Goal: Task Accomplishment & Management: Manage account settings

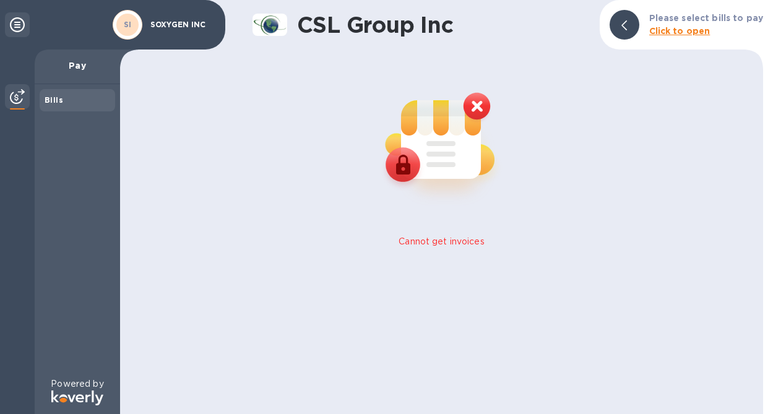
click at [18, 93] on img at bounding box center [17, 96] width 15 height 15
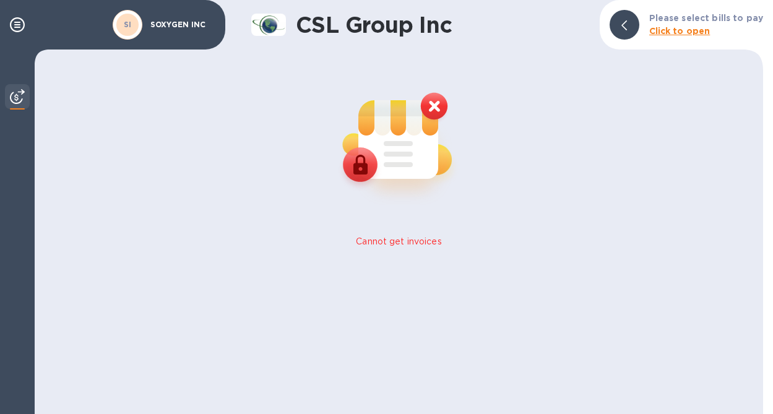
click at [18, 93] on img at bounding box center [17, 96] width 15 height 15
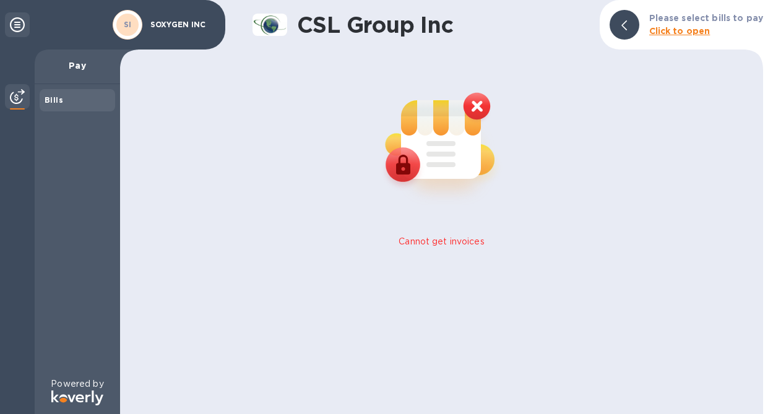
click at [14, 19] on icon at bounding box center [17, 24] width 15 height 15
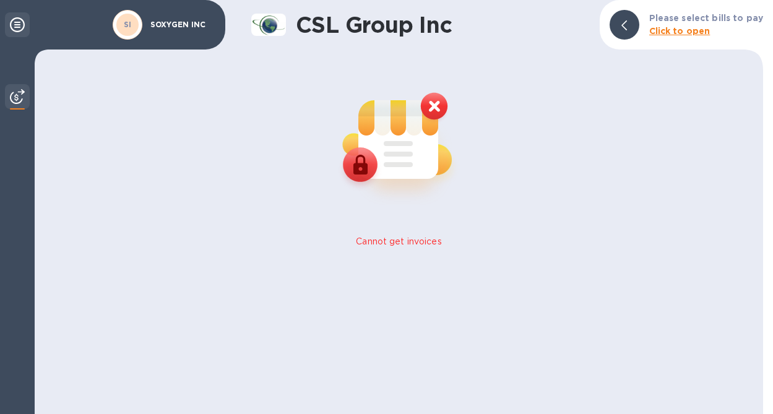
click at [14, 19] on icon at bounding box center [17, 24] width 15 height 15
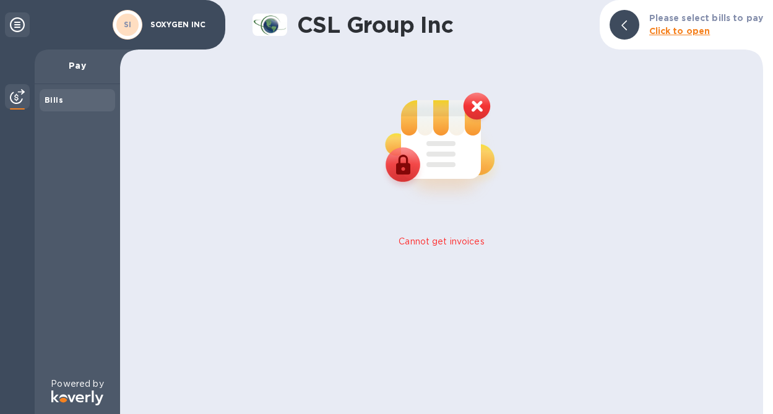
click at [173, 24] on p "SOXYGEN INC" at bounding box center [181, 24] width 62 height 9
click at [23, 96] on img at bounding box center [17, 96] width 15 height 15
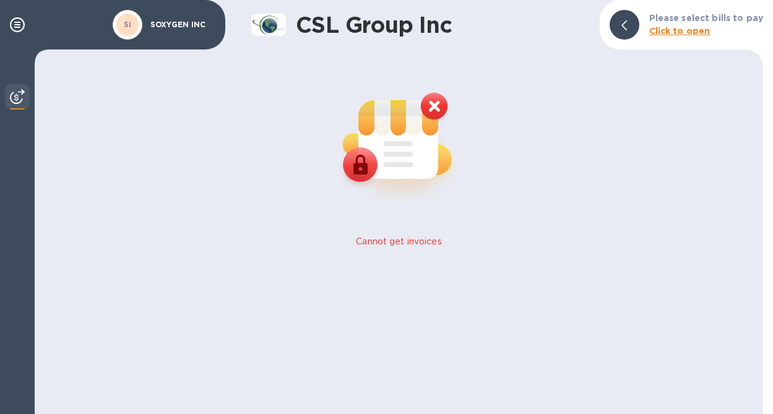
click at [23, 96] on img at bounding box center [17, 96] width 15 height 15
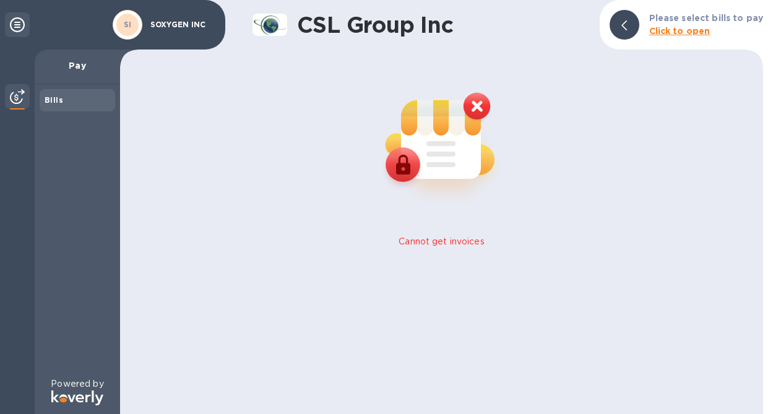
click at [627, 28] on icon at bounding box center [624, 25] width 6 height 10
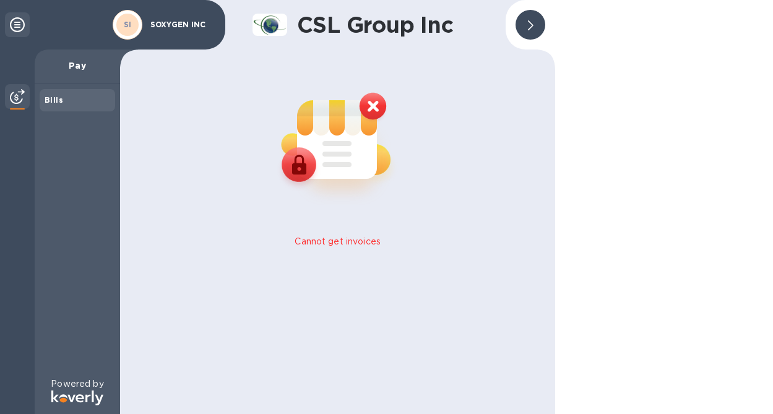
click at [531, 24] on icon at bounding box center [531, 25] width 6 height 10
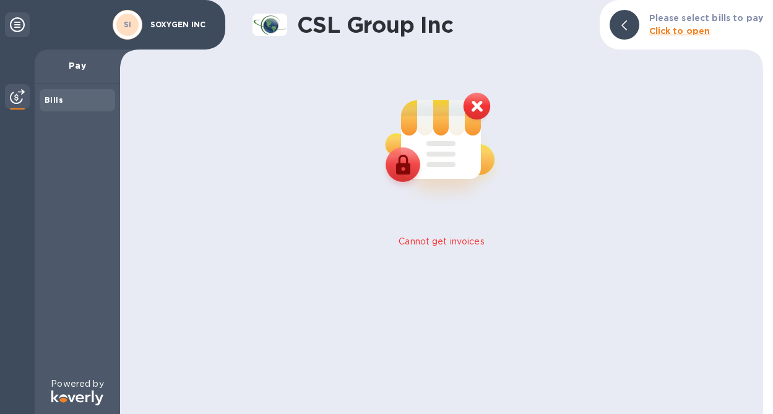
click at [161, 24] on p "SOXYGEN INC" at bounding box center [181, 24] width 62 height 9
click at [11, 23] on icon at bounding box center [17, 24] width 15 height 15
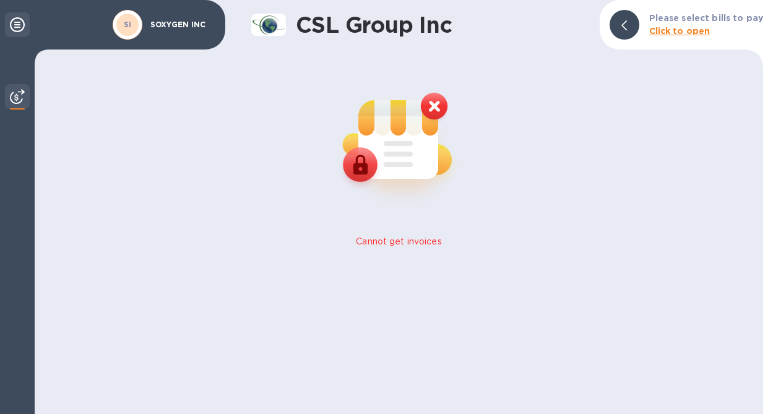
click at [11, 23] on icon at bounding box center [17, 24] width 15 height 15
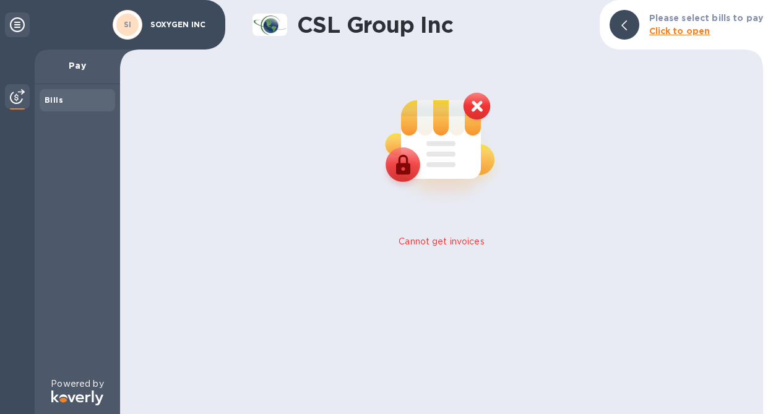
click at [471, 101] on img at bounding box center [441, 140] width 163 height 163
click at [477, 105] on img at bounding box center [441, 140] width 163 height 163
click at [24, 37] on div at bounding box center [17, 24] width 25 height 25
click at [12, 23] on icon at bounding box center [17, 24] width 15 height 15
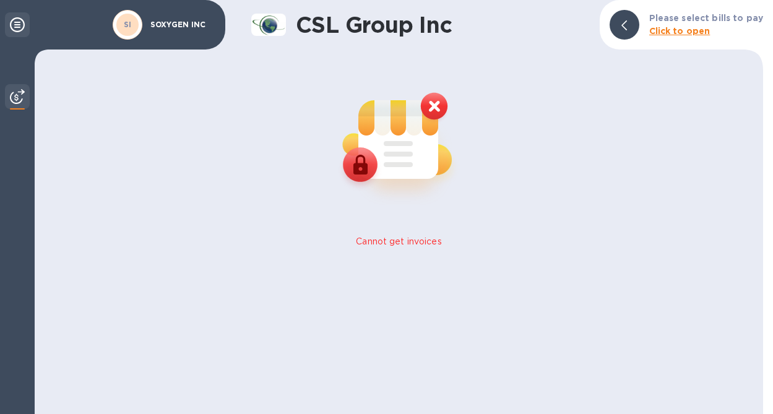
click at [12, 23] on icon at bounding box center [17, 24] width 15 height 15
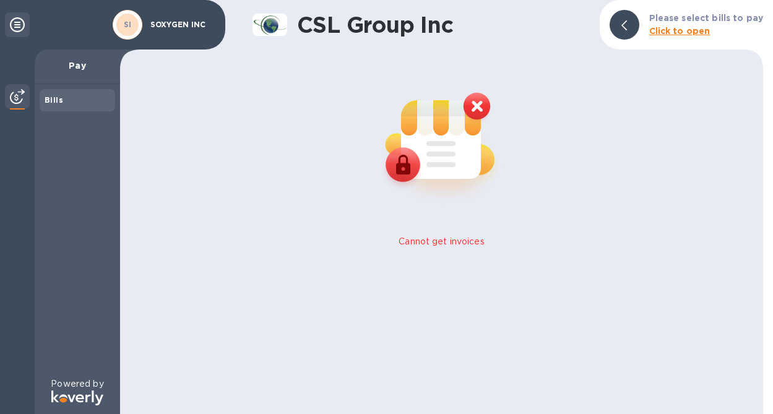
click at [160, 17] on div "SI SOXYGEN INC" at bounding box center [164, 24] width 108 height 35
click at [160, 28] on p "SOXYGEN INC" at bounding box center [181, 24] width 62 height 9
click at [133, 27] on div "SI" at bounding box center [127, 25] width 22 height 22
click at [133, 26] on div "SI" at bounding box center [127, 25] width 22 height 22
click at [176, 27] on p "SOXYGEN INC" at bounding box center [181, 24] width 62 height 9
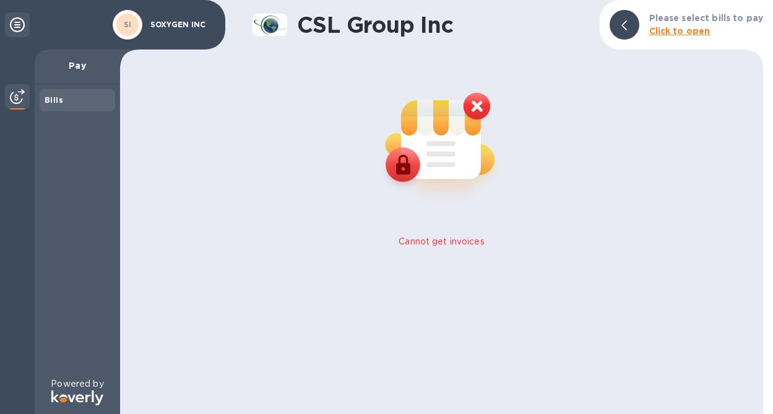
click at [176, 27] on p "SOXYGEN INC" at bounding box center [181, 24] width 62 height 9
drag, startPoint x: 199, startPoint y: 27, endPoint x: 188, endPoint y: 25, distance: 10.8
click at [189, 25] on p "SOXYGEN INC" at bounding box center [181, 24] width 62 height 9
click at [25, 16] on div at bounding box center [17, 24] width 25 height 25
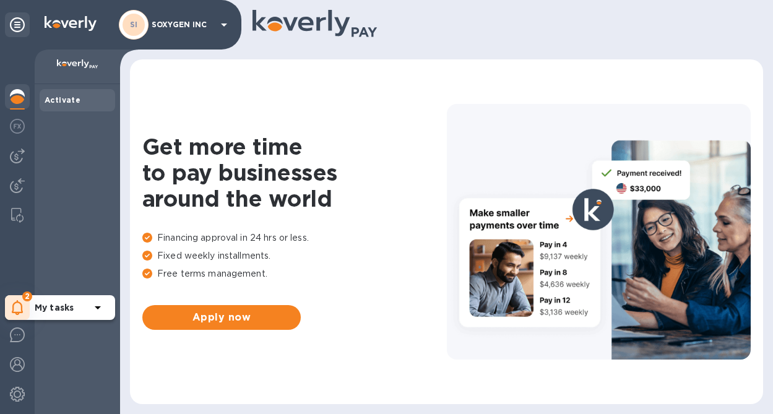
click at [67, 308] on b "My tasks" at bounding box center [54, 308] width 39 height 10
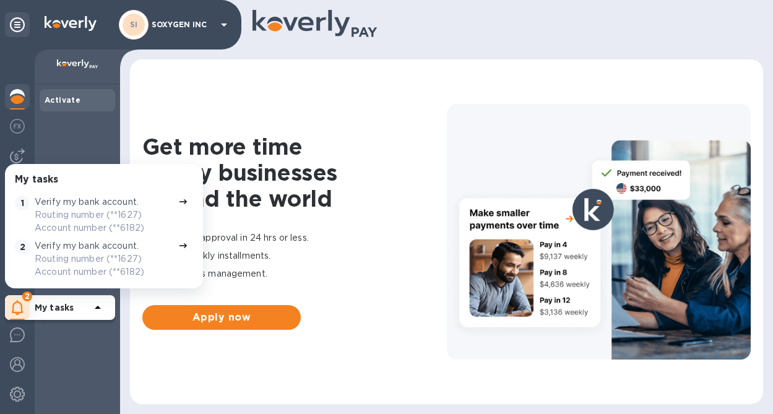
click at [130, 223] on p "Routing number (**1627) Account number (**6182)" at bounding box center [104, 221] width 139 height 26
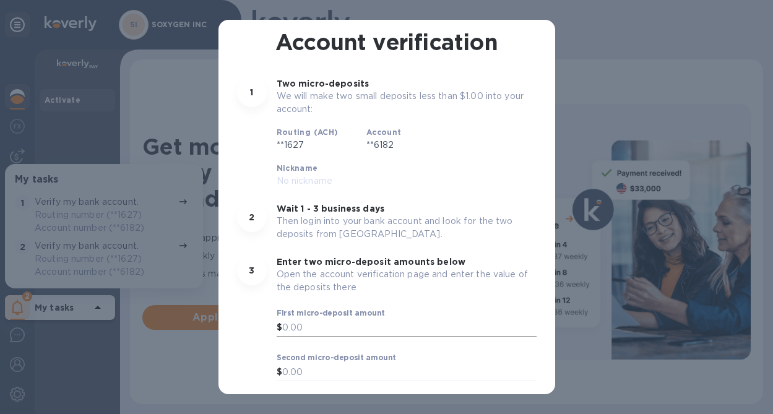
scroll to position [69, 0]
click at [326, 319] on input "text" at bounding box center [409, 328] width 254 height 19
type input "0.37"
click at [313, 364] on input "text" at bounding box center [409, 373] width 254 height 19
type input "0.63"
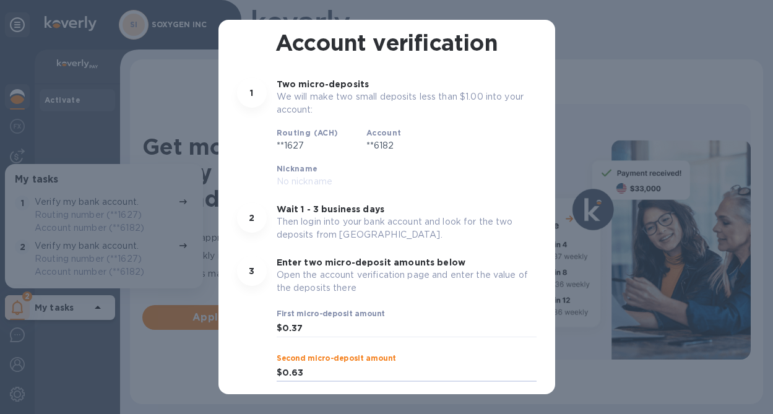
click at [332, 408] on span "Okay" at bounding box center [387, 415] width 280 height 15
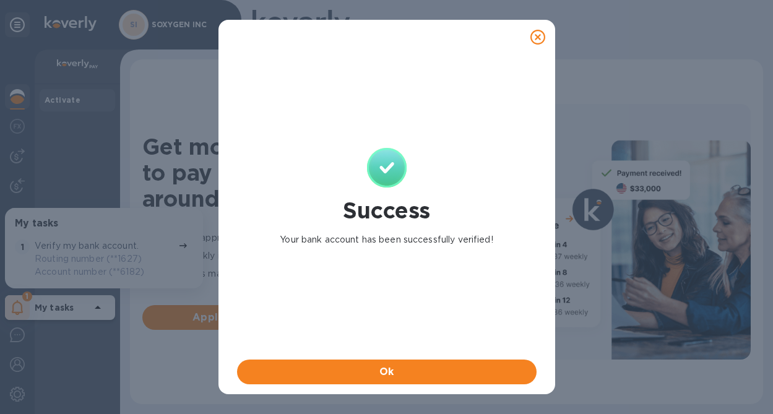
scroll to position [0, 0]
click at [352, 370] on span "Ok" at bounding box center [387, 371] width 280 height 15
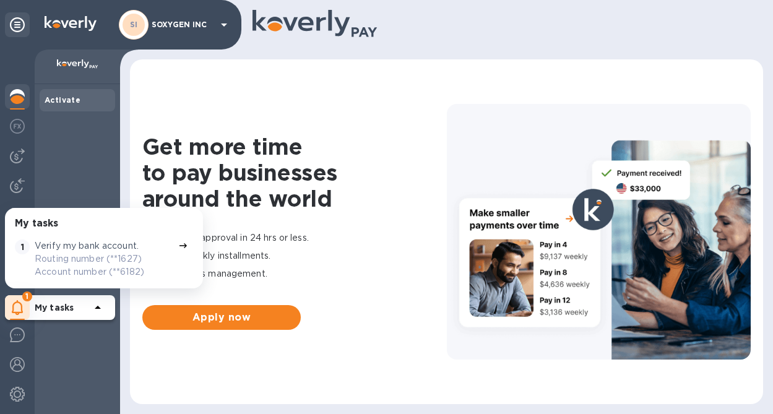
click at [95, 179] on div "Activate" at bounding box center [77, 249] width 85 height 330
click at [80, 202] on div "Activate" at bounding box center [77, 249] width 85 height 330
click at [69, 161] on div "Activate" at bounding box center [77, 249] width 85 height 330
click at [69, 165] on div "Activate" at bounding box center [77, 249] width 85 height 330
click at [180, 245] on icon at bounding box center [182, 245] width 7 height 5
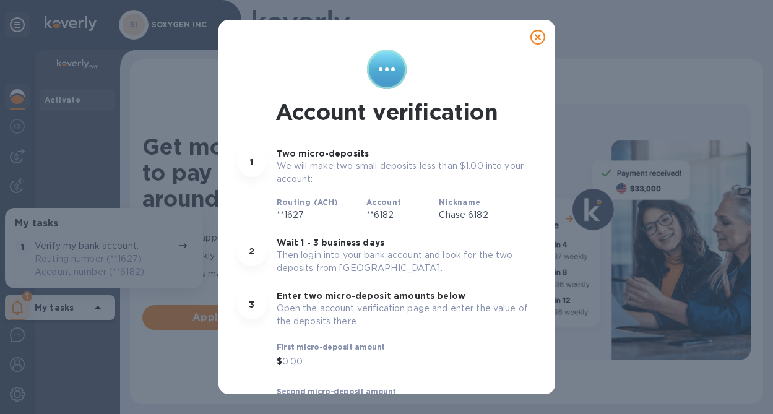
click at [535, 30] on icon at bounding box center [537, 37] width 15 height 15
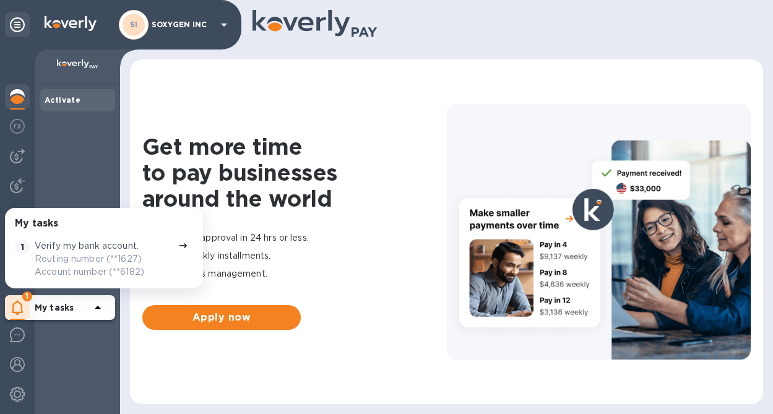
click at [64, 307] on b "My tasks" at bounding box center [54, 308] width 39 height 10
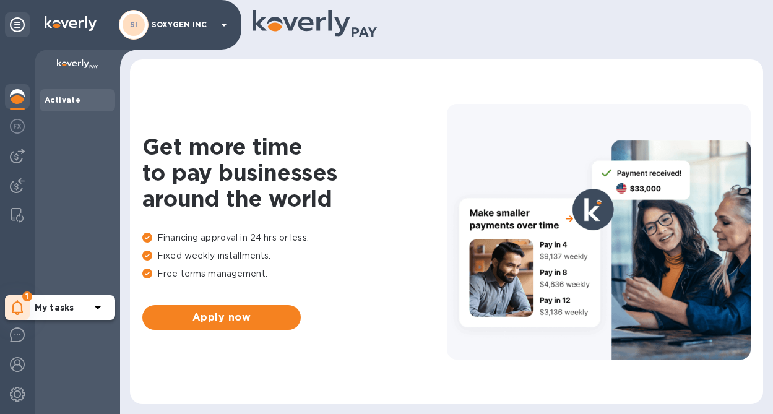
click at [64, 307] on b "My tasks" at bounding box center [54, 308] width 39 height 10
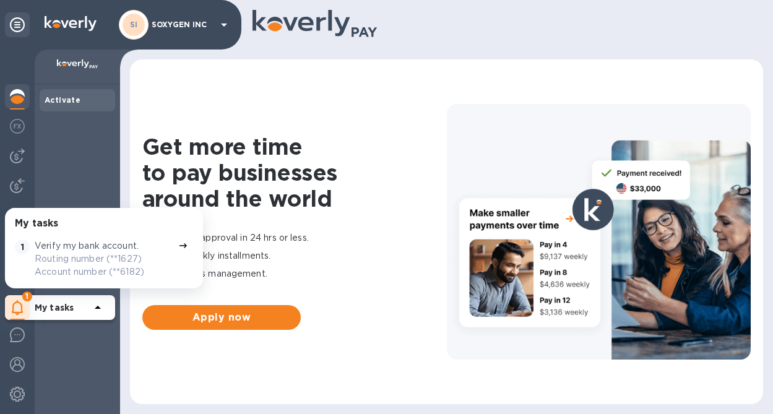
click at [100, 308] on icon at bounding box center [98, 307] width 6 height 3
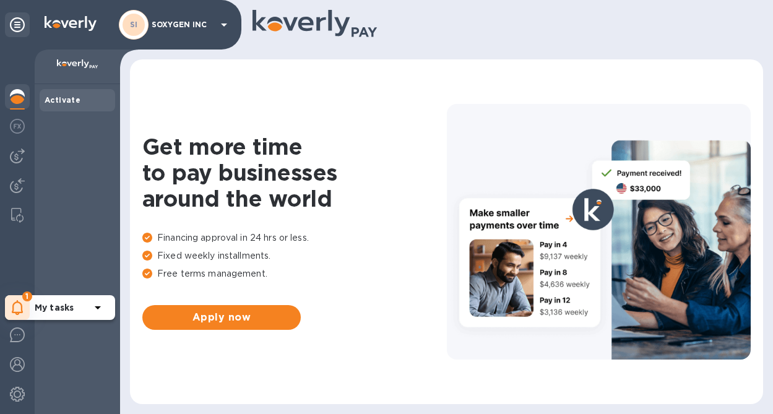
click at [23, 311] on icon at bounding box center [18, 307] width 12 height 15
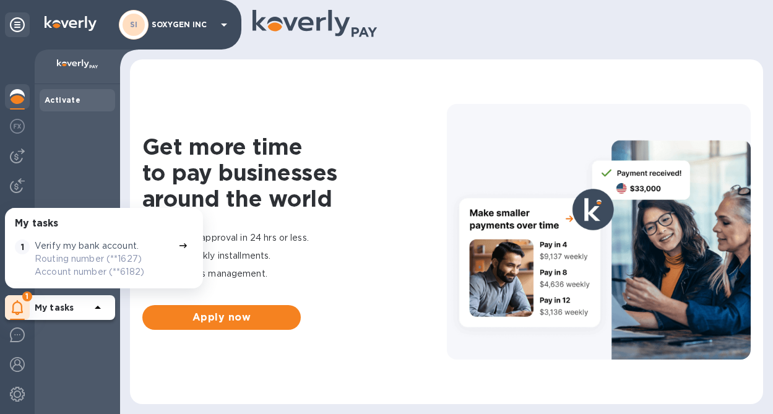
click at [76, 174] on div "Activate" at bounding box center [77, 249] width 85 height 330
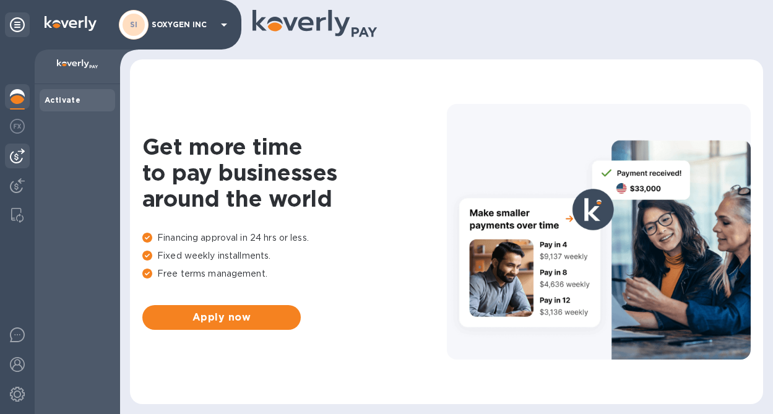
click at [15, 158] on img at bounding box center [17, 155] width 15 height 15
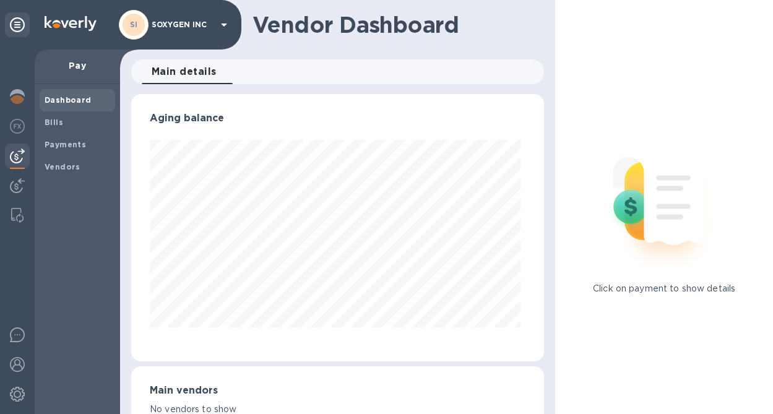
scroll to position [267, 408]
click at [68, 127] on span "Bills" at bounding box center [78, 122] width 66 height 12
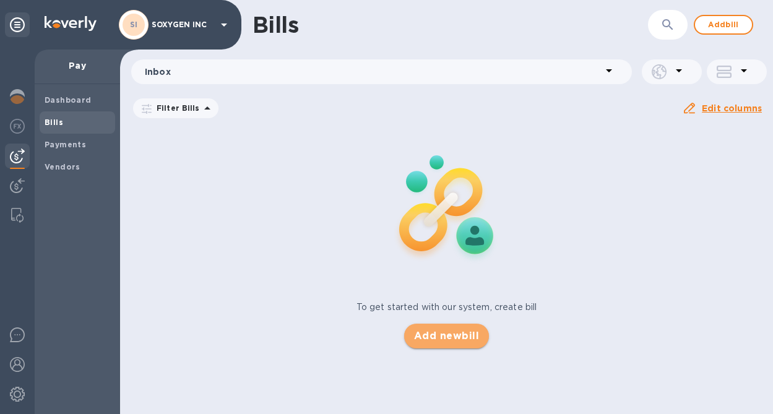
click at [443, 339] on span "Add new bill" at bounding box center [446, 336] width 65 height 15
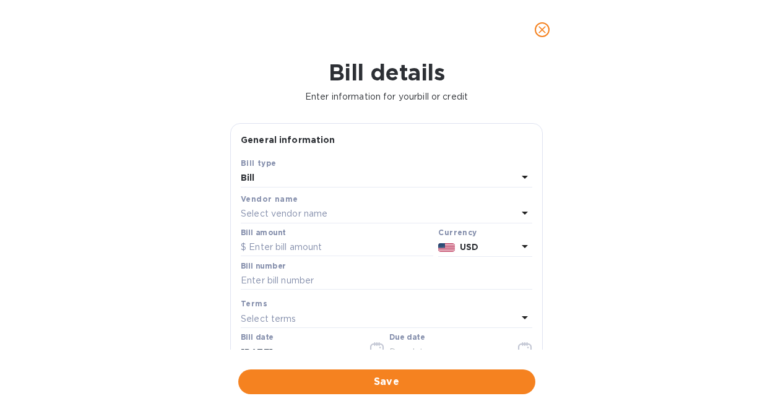
click at [522, 214] on icon at bounding box center [524, 212] width 15 height 15
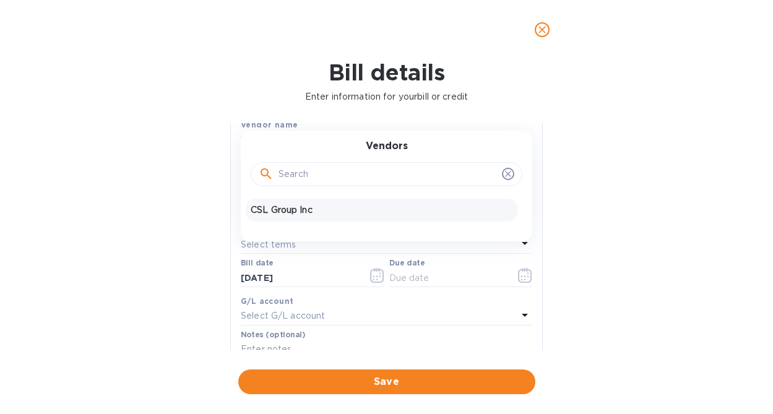
scroll to position [77, 0]
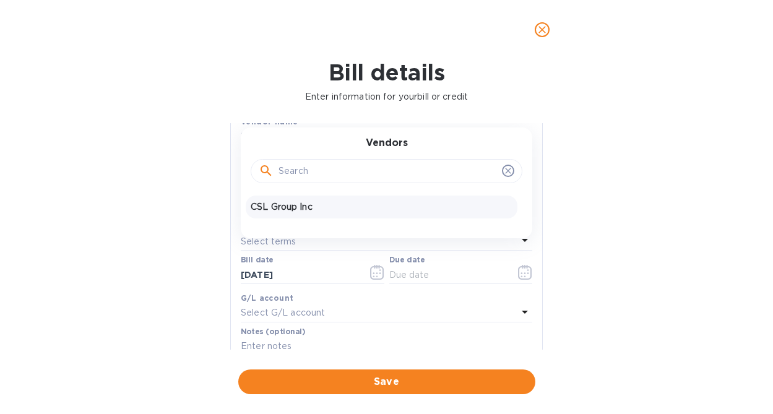
click at [444, 204] on p "CSL Group Inc" at bounding box center [382, 206] width 262 height 13
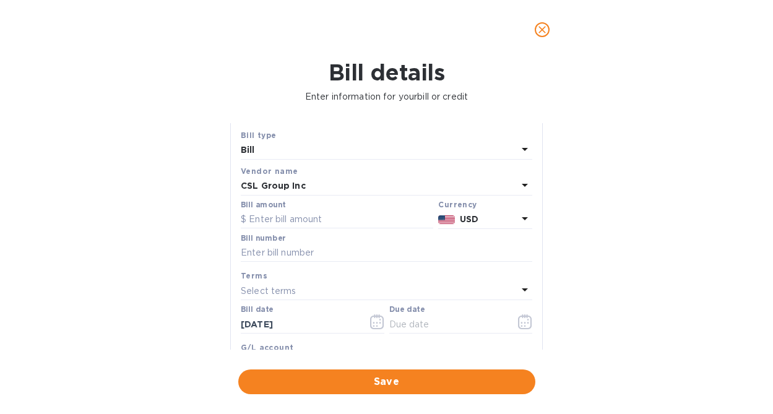
scroll to position [28, 0]
click at [361, 224] on input "text" at bounding box center [337, 219] width 192 height 19
type input "100"
click at [670, 231] on div "Bill details Enter information for your bill or credit General information Save…" at bounding box center [386, 236] width 773 height 354
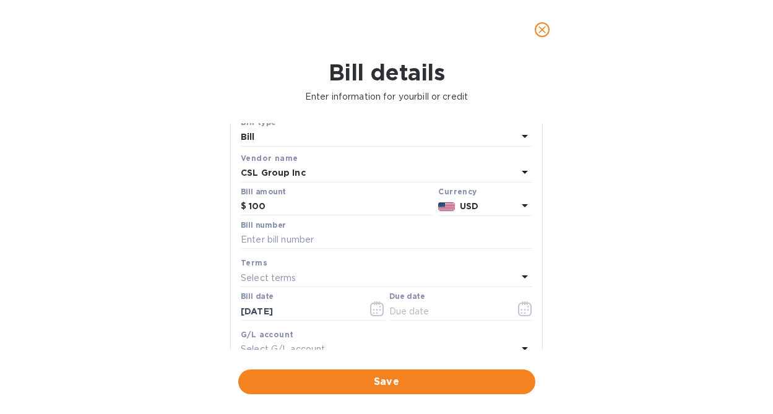
scroll to position [42, 0]
click at [354, 236] on input "text" at bounding box center [386, 239] width 291 height 19
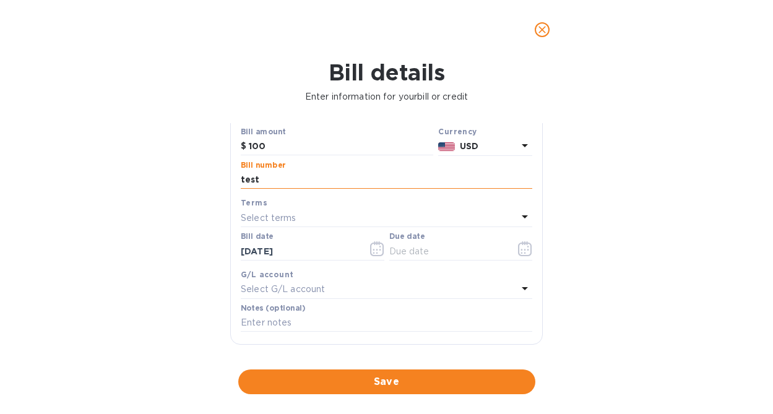
scroll to position [103, 0]
type input "test"
click at [322, 207] on div "Select terms" at bounding box center [379, 215] width 277 height 17
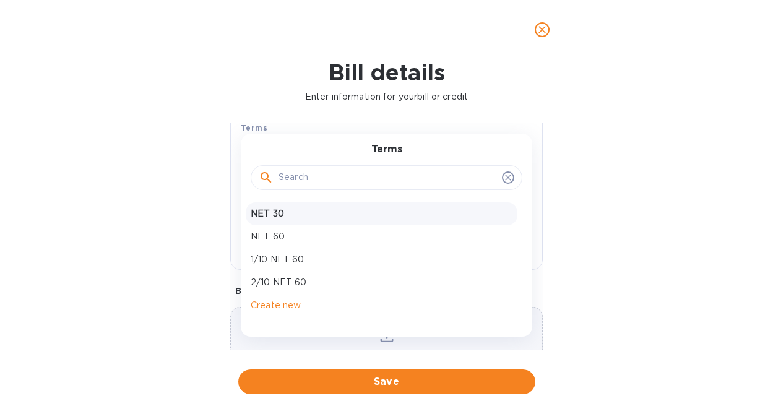
scroll to position [190, 0]
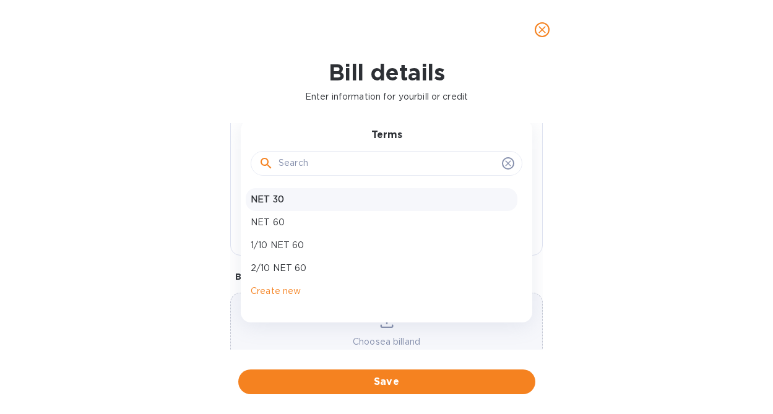
click at [257, 196] on p "NET 30" at bounding box center [382, 199] width 262 height 13
type input "[DATE]"
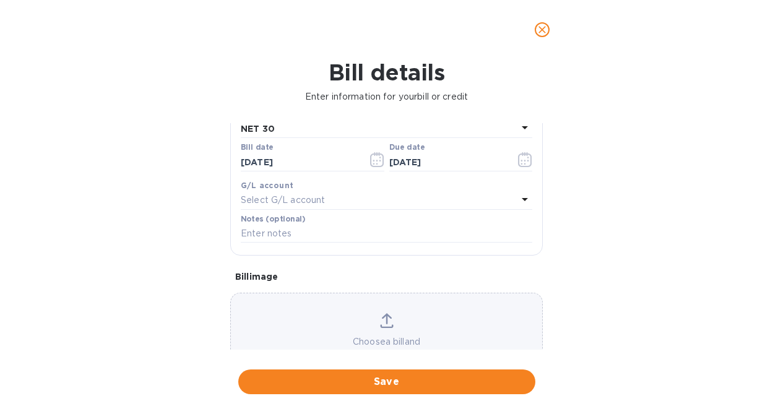
click at [320, 199] on p "Select G/L account" at bounding box center [283, 200] width 84 height 13
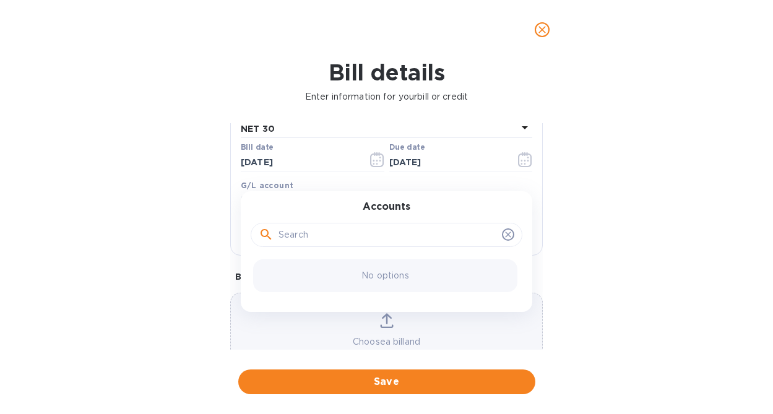
click at [195, 223] on div "Bill details Enter information for your bill or credit General information Save…" at bounding box center [386, 236] width 773 height 354
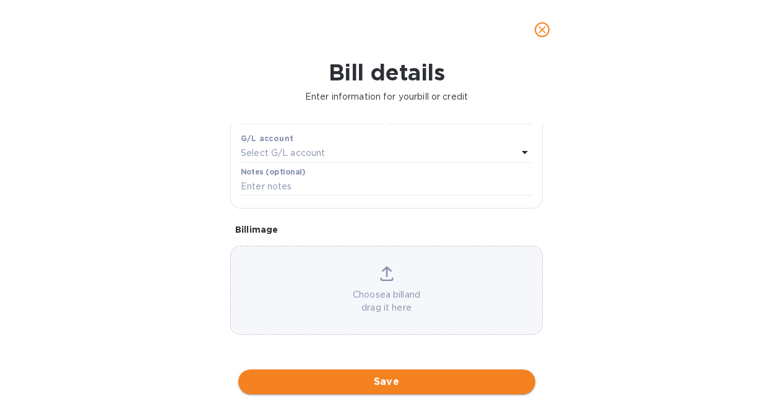
scroll to position [246, 0]
click at [366, 379] on button "Save" at bounding box center [386, 381] width 297 height 25
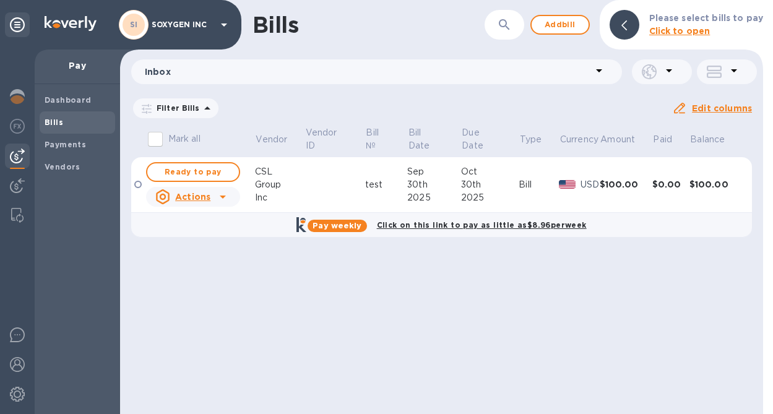
click at [225, 195] on icon at bounding box center [222, 196] width 15 height 15
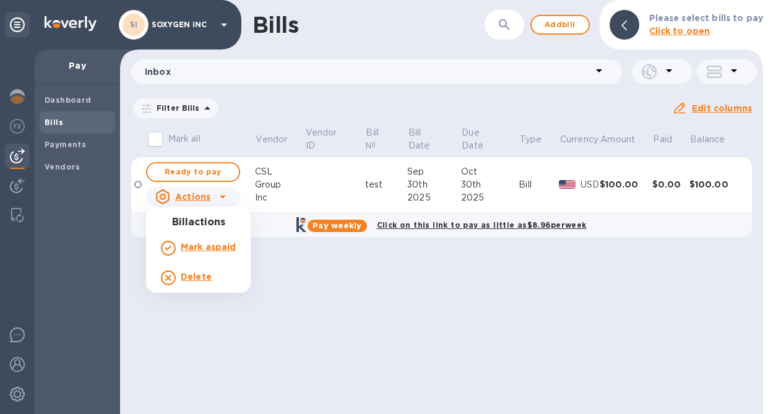
click at [290, 269] on div at bounding box center [386, 207] width 773 height 414
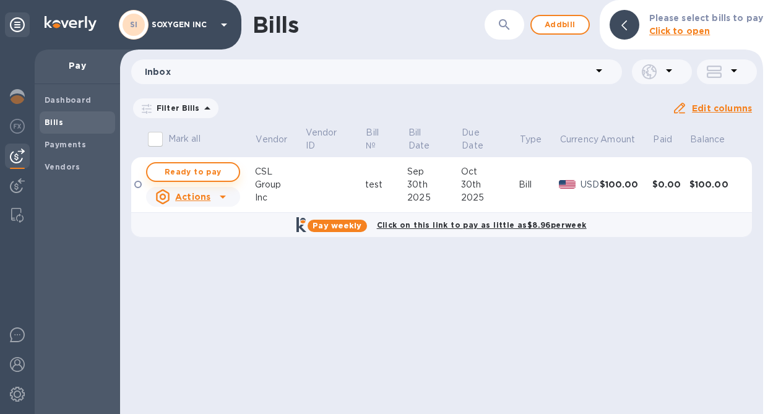
click at [212, 173] on span "Ready to pay" at bounding box center [193, 172] width 72 height 15
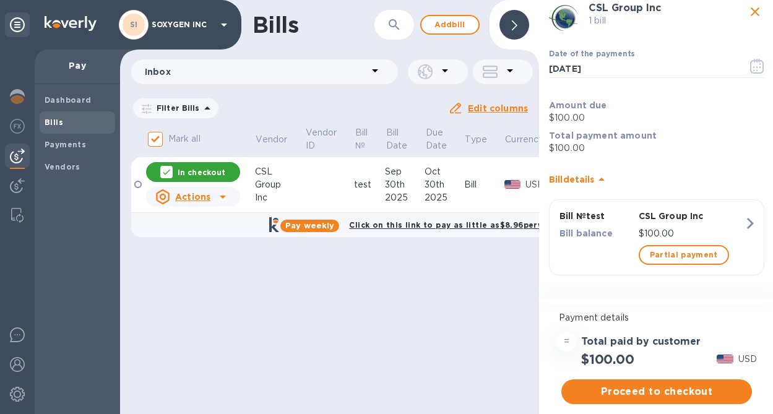
scroll to position [30, 0]
click at [621, 387] on span "Proceed to checkout" at bounding box center [656, 391] width 171 height 15
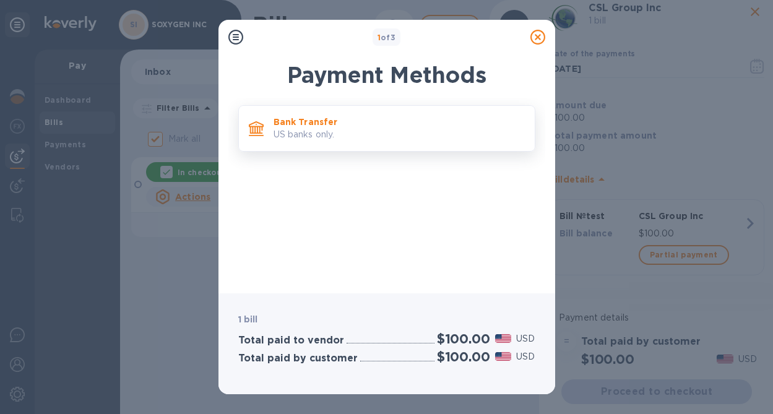
click at [512, 136] on p "US banks only." at bounding box center [398, 134] width 251 height 13
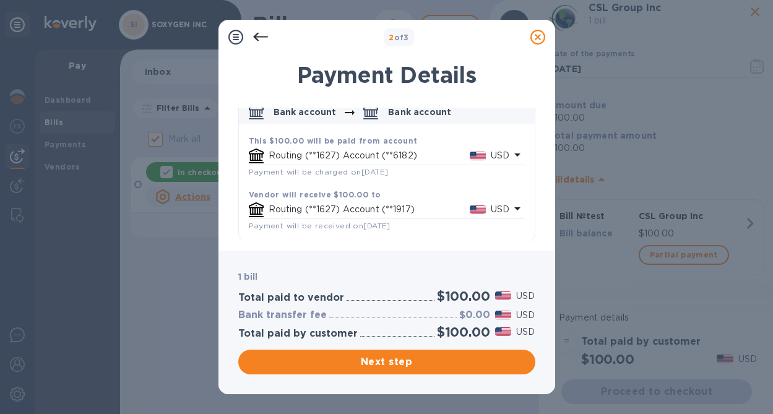
scroll to position [67, 0]
click at [513, 152] on icon "default-method" at bounding box center [517, 155] width 15 height 15
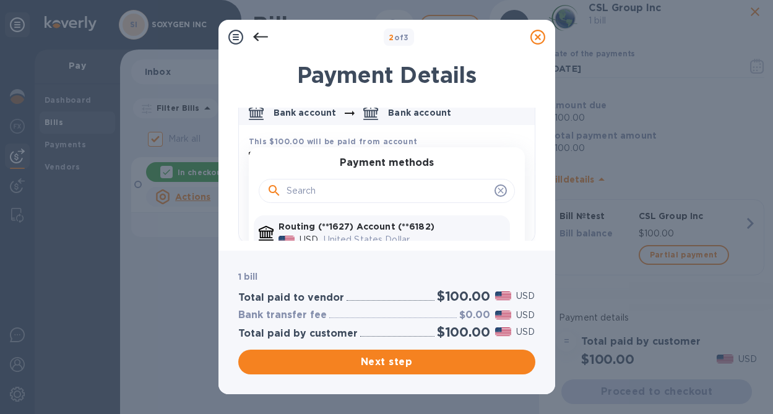
click at [496, 189] on icon "default-method" at bounding box center [501, 191] width 10 height 10
click at [496, 191] on icon "default-method" at bounding box center [501, 191] width 10 height 10
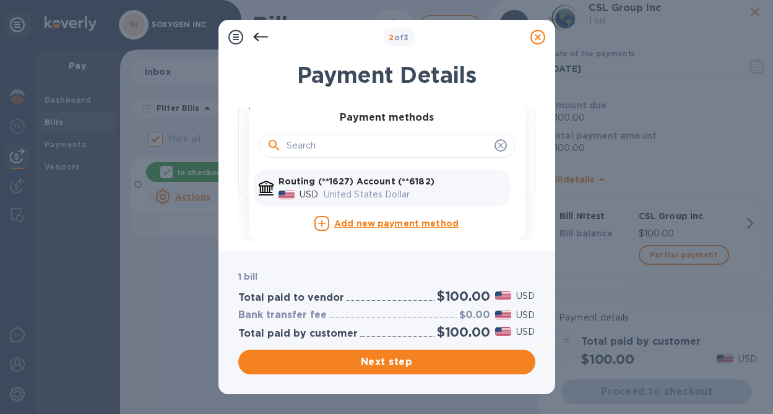
click at [491, 191] on p "United States Dollar" at bounding box center [414, 194] width 181 height 13
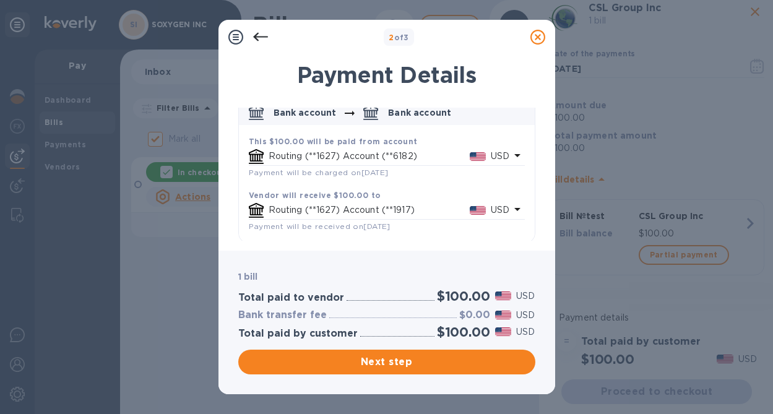
scroll to position [0, 0]
click at [510, 156] on icon "default-method" at bounding box center [517, 155] width 15 height 15
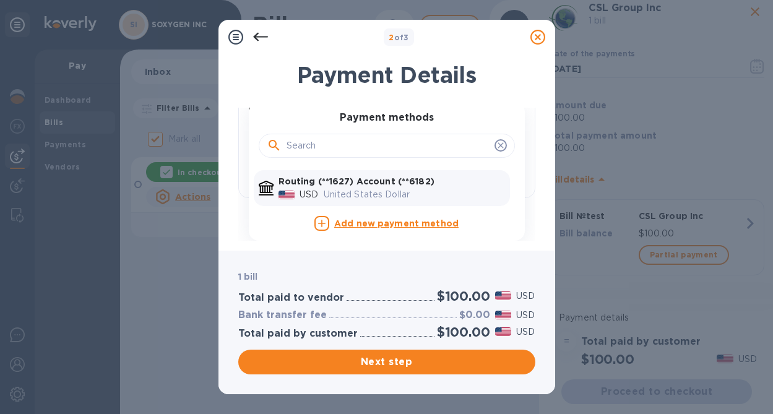
scroll to position [113, 0]
click at [496, 146] on icon "default-method" at bounding box center [501, 145] width 10 height 10
click at [498, 145] on icon "default-method" at bounding box center [501, 145] width 10 height 10
click at [497, 145] on icon "default-method" at bounding box center [501, 145] width 10 height 10
click at [496, 145] on icon "default-method" at bounding box center [501, 145] width 10 height 10
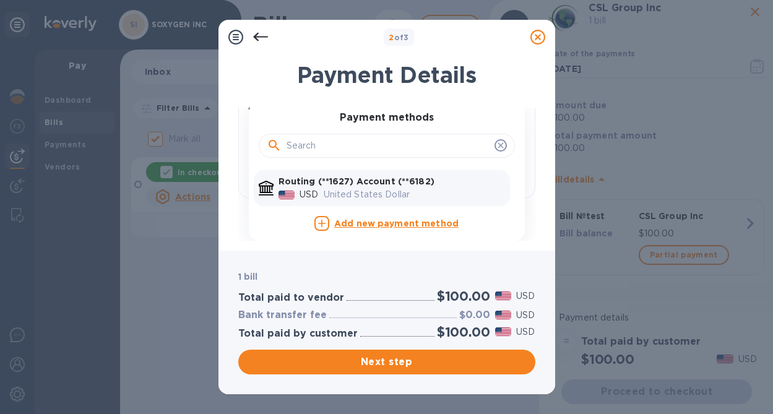
click at [496, 145] on icon "default-method" at bounding box center [501, 145] width 10 height 10
click at [495, 152] on div "default-method" at bounding box center [387, 146] width 240 height 19
click at [497, 147] on icon "default-method" at bounding box center [501, 145] width 10 height 10
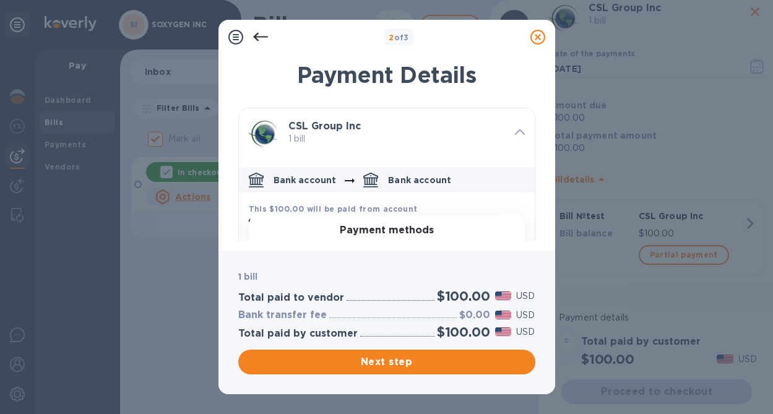
scroll to position [0, 0]
click at [515, 135] on span at bounding box center [520, 132] width 10 height 12
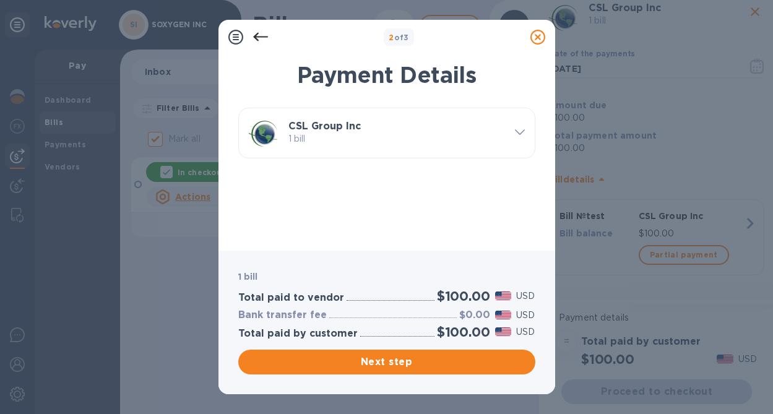
click at [520, 111] on div "CSL Group Inc 1 bill" at bounding box center [387, 132] width 306 height 59
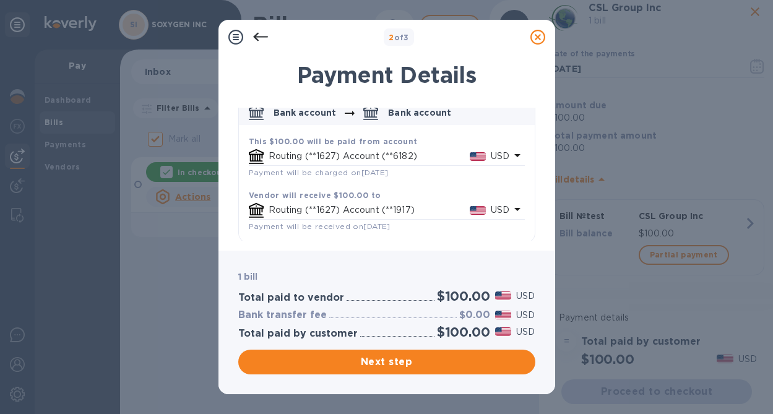
click at [539, 36] on icon at bounding box center [537, 37] width 15 height 15
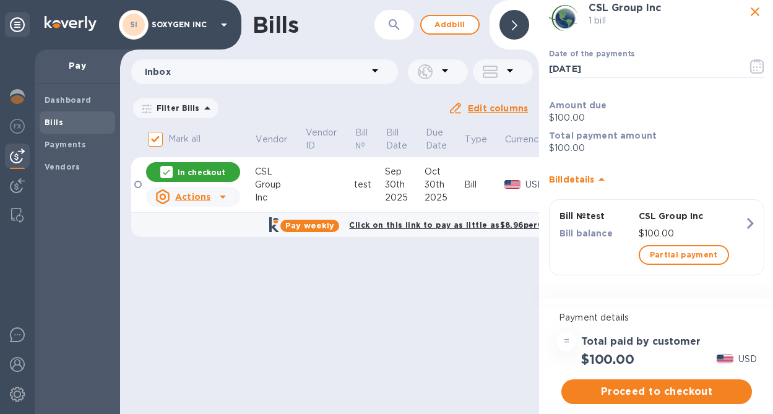
click at [437, 310] on div "Bills ​ Add bill Inbox Filter Bills Due date : [DATE] to [DATE] Amount Paid Bal…" at bounding box center [329, 207] width 419 height 414
click at [749, 14] on icon "close" at bounding box center [754, 11] width 15 height 15
checkbox input "false"
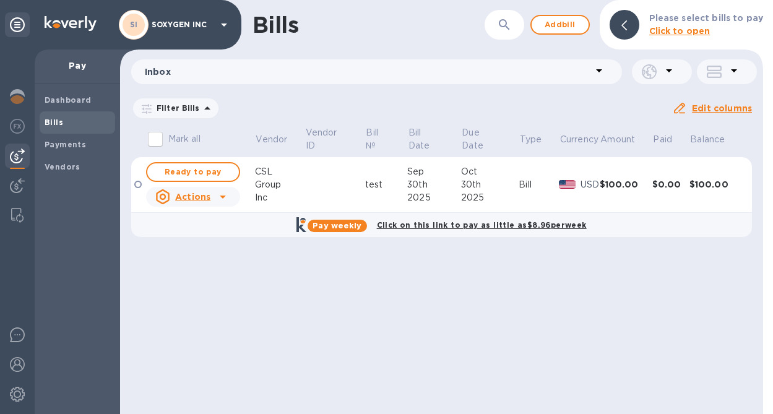
click at [220, 197] on icon at bounding box center [222, 196] width 15 height 15
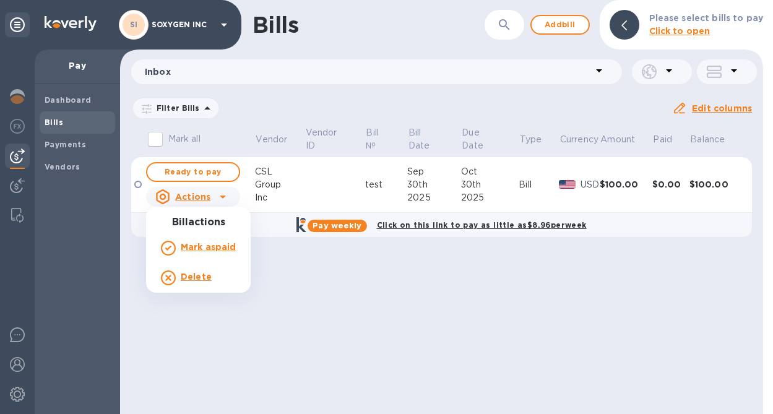
click at [200, 275] on b "Delete" at bounding box center [196, 277] width 31 height 10
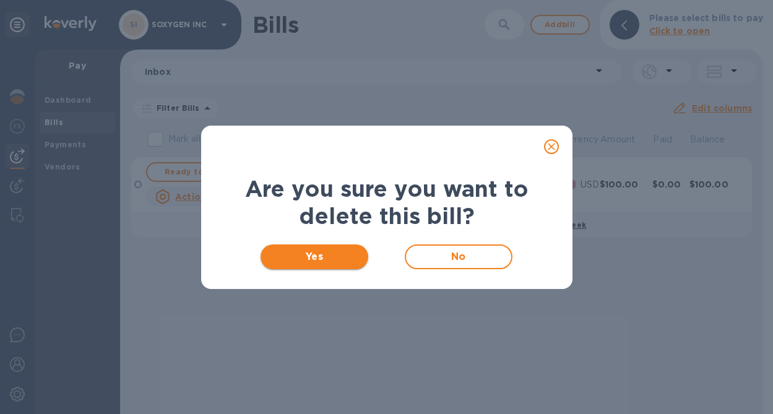
click at [340, 254] on span "Yes" at bounding box center [314, 256] width 88 height 15
